Goal: Information Seeking & Learning: Understand process/instructions

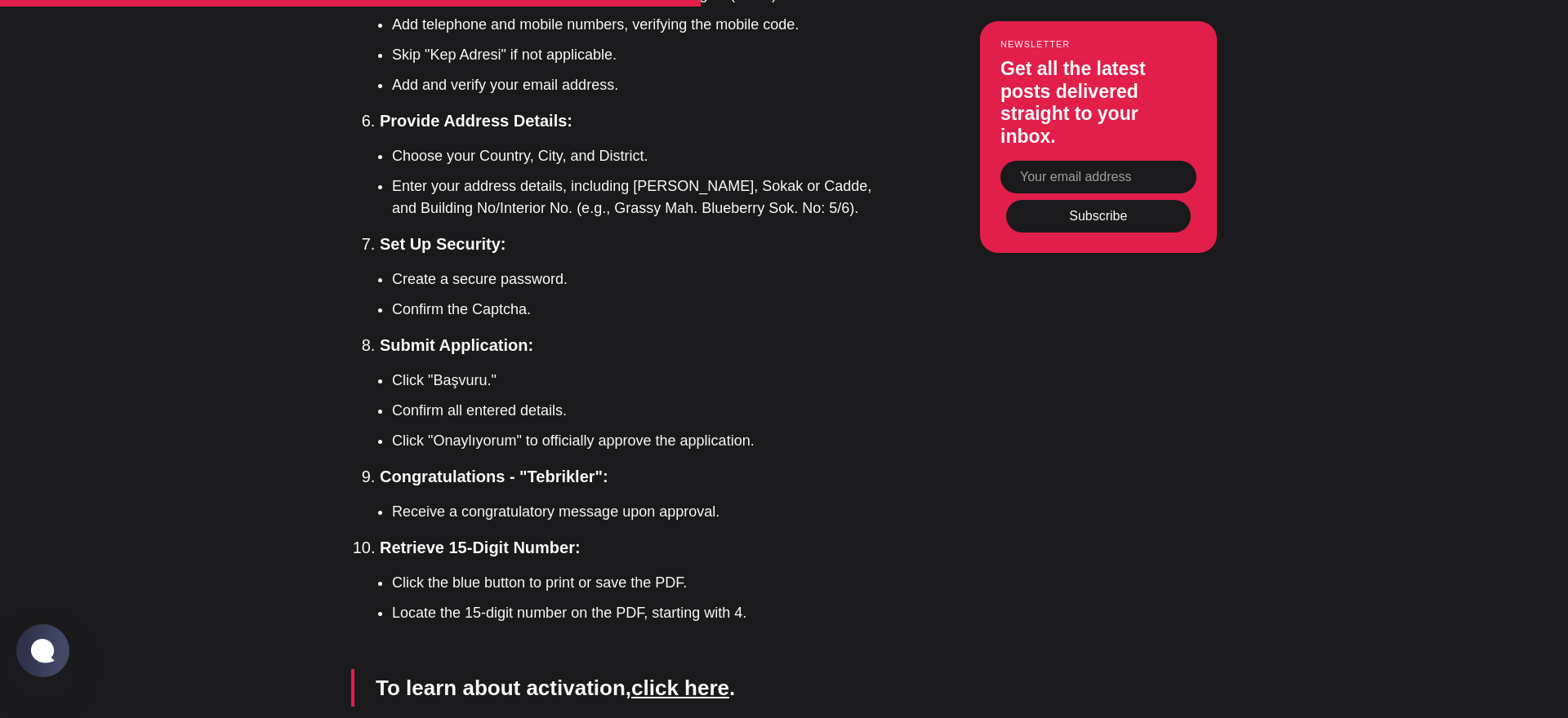
scroll to position [4604, 0]
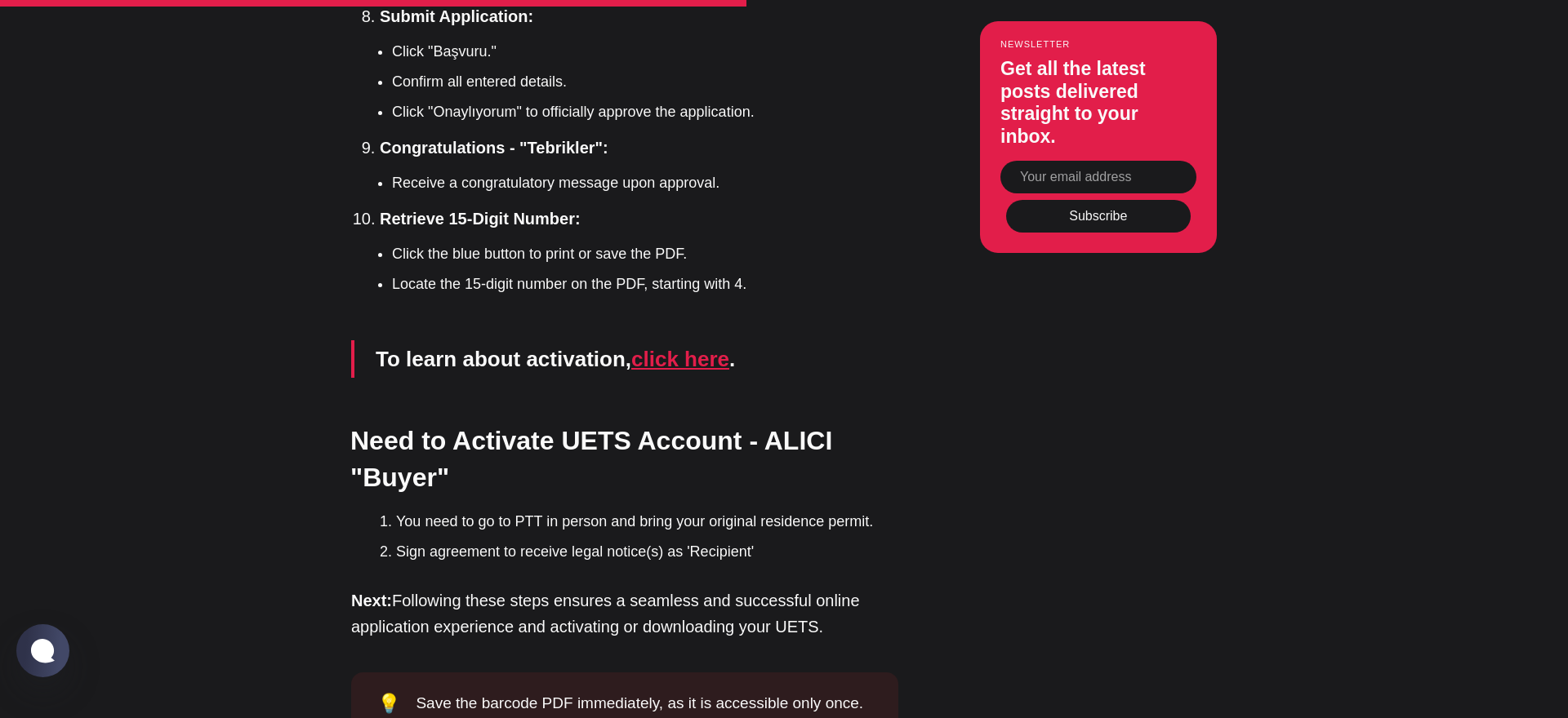
click at [708, 347] on link "click here" at bounding box center [680, 359] width 98 height 24
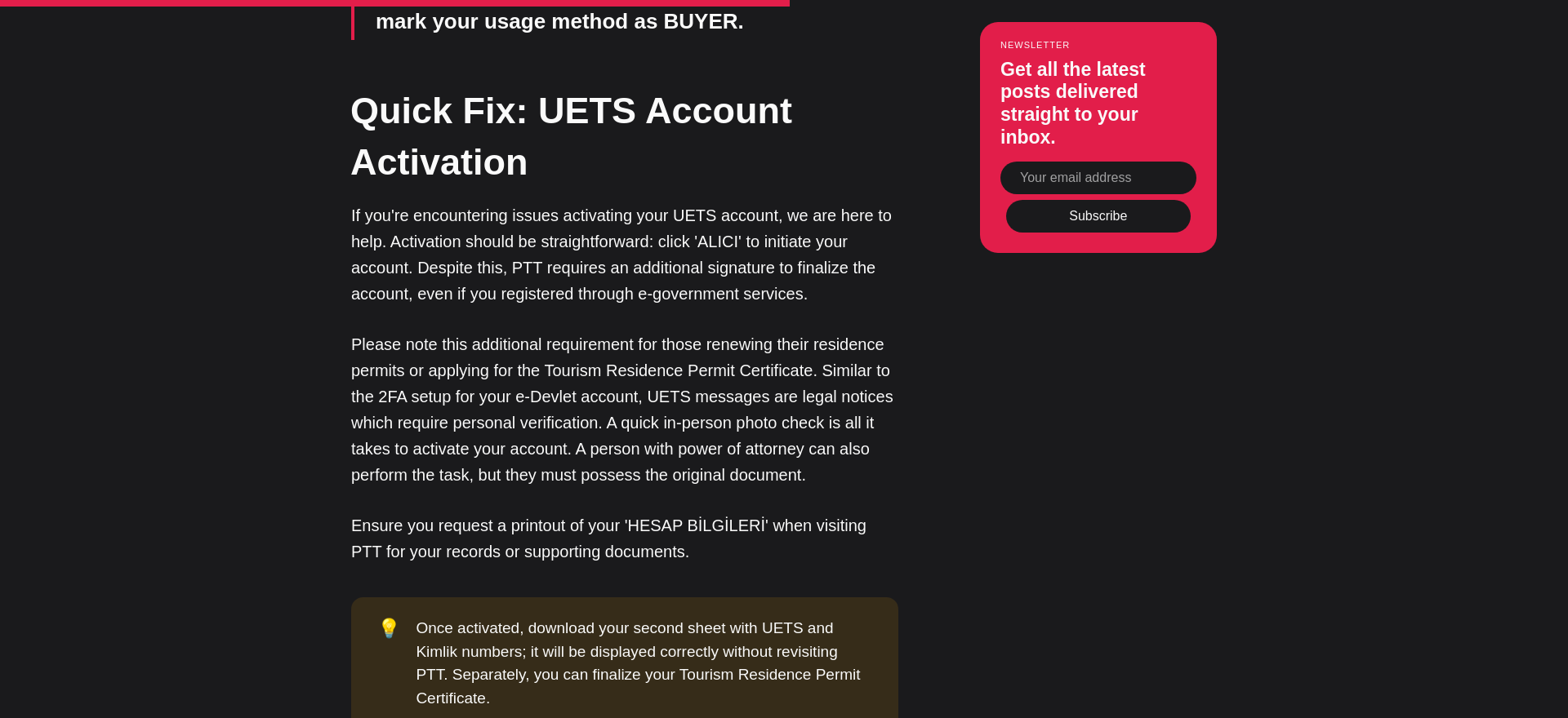
scroll to position [1975, 0]
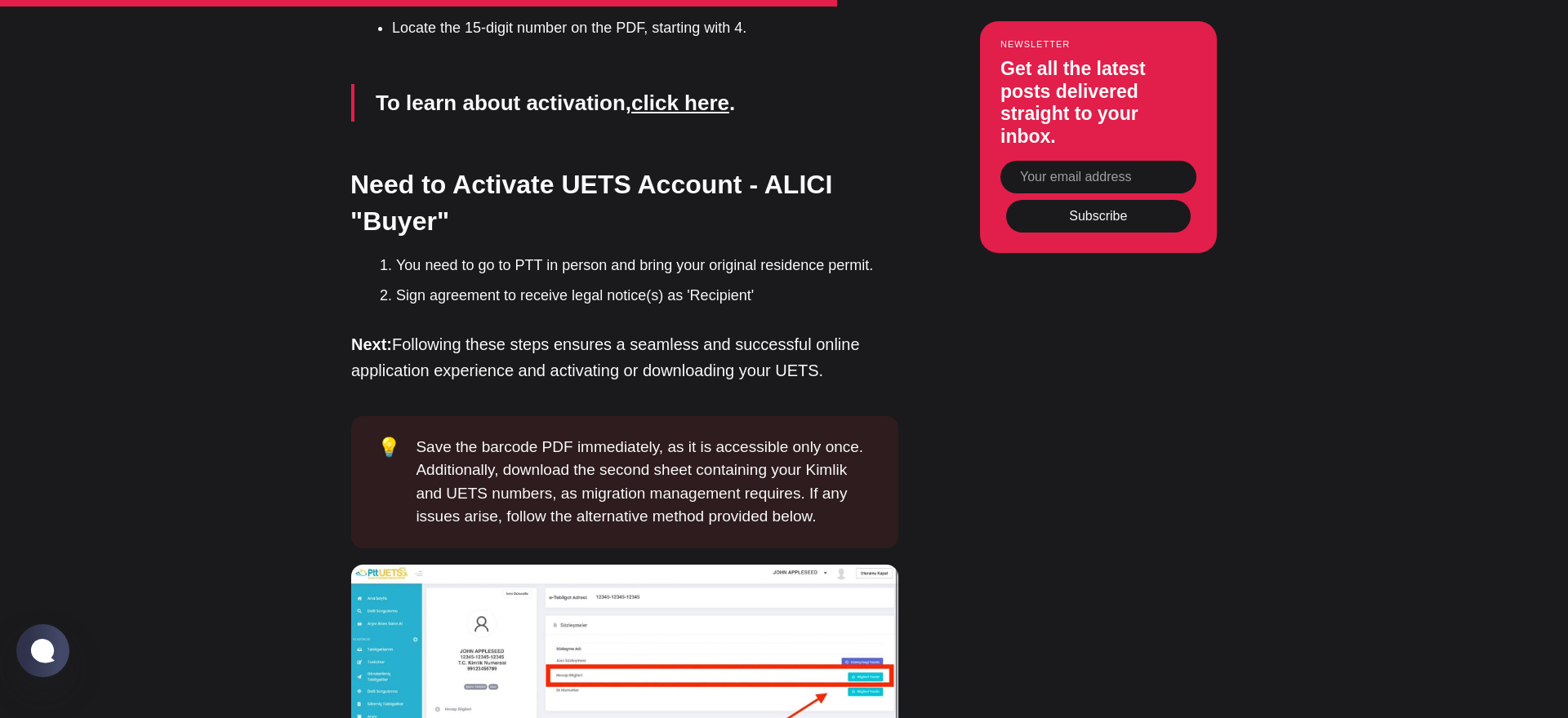
scroll to position [5045, 0]
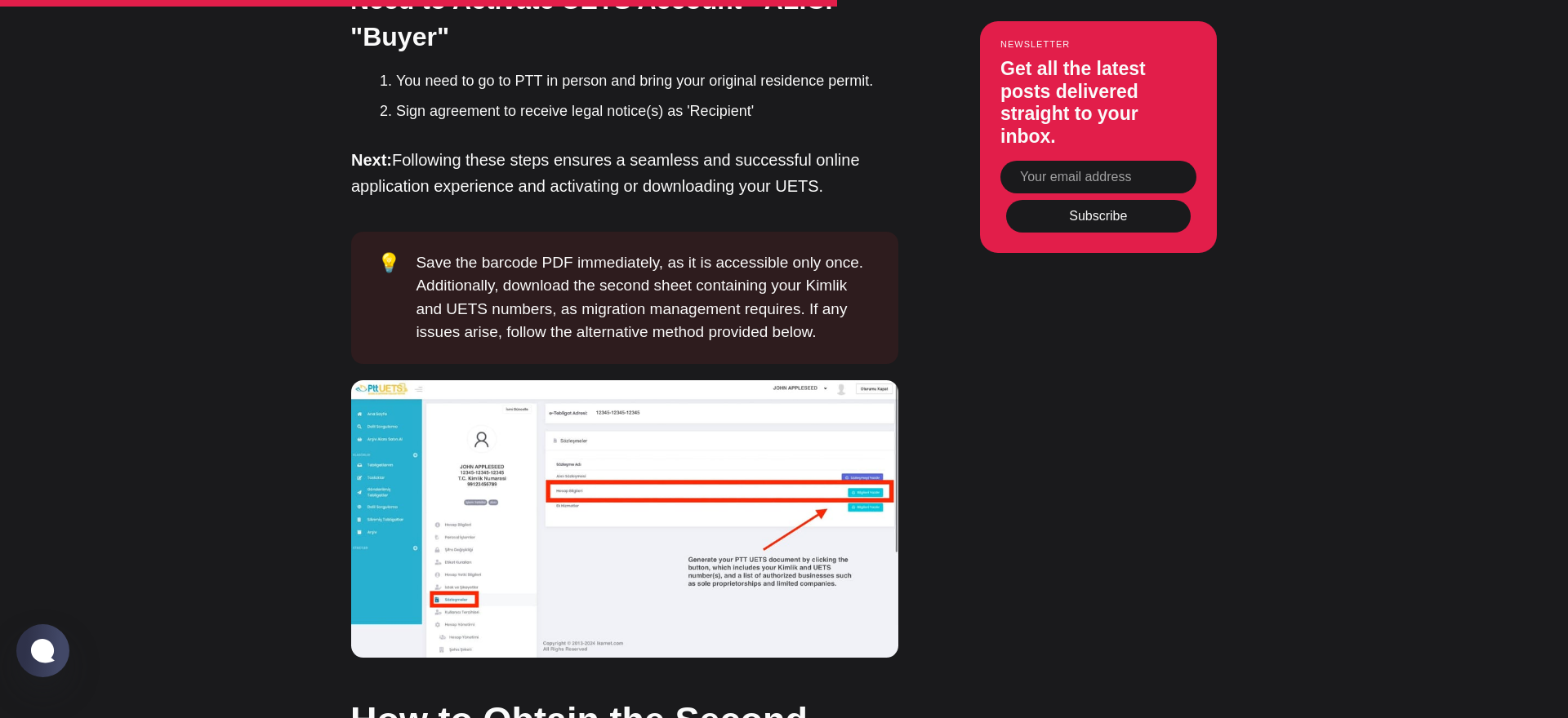
click at [623, 380] on img at bounding box center [624, 519] width 547 height 277
